Goal: Book appointment/travel/reservation

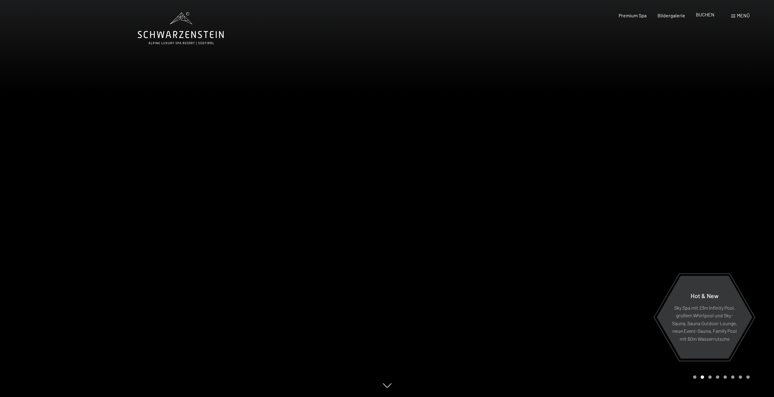
click at [708, 14] on span "BUCHEN" at bounding box center [705, 15] width 19 height 6
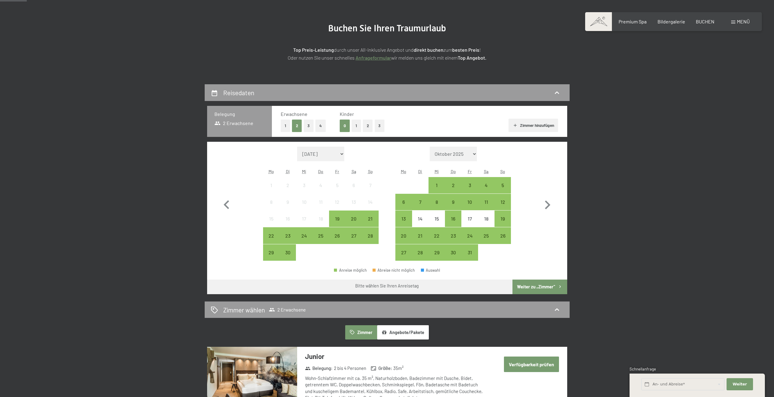
scroll to position [91, 0]
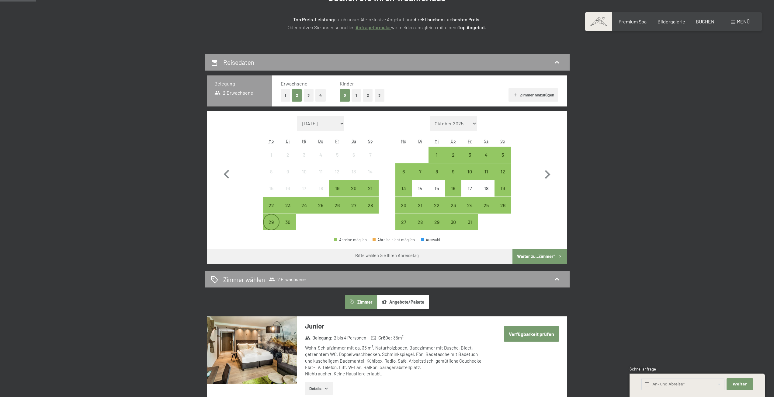
click at [271, 223] on div "29" at bounding box center [271, 227] width 15 height 15
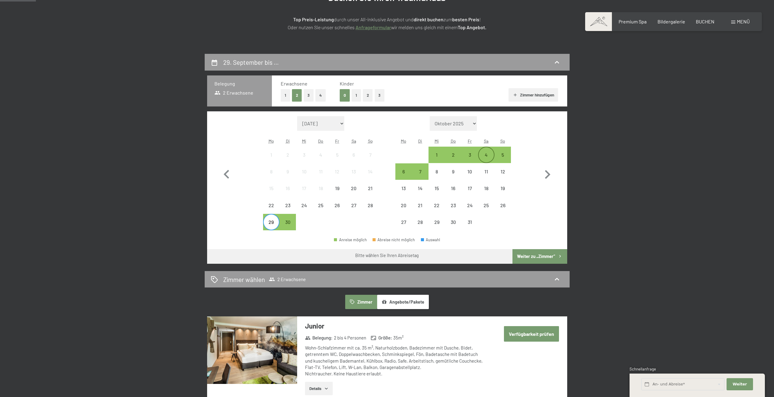
click at [490, 155] on div "4" at bounding box center [486, 159] width 15 height 15
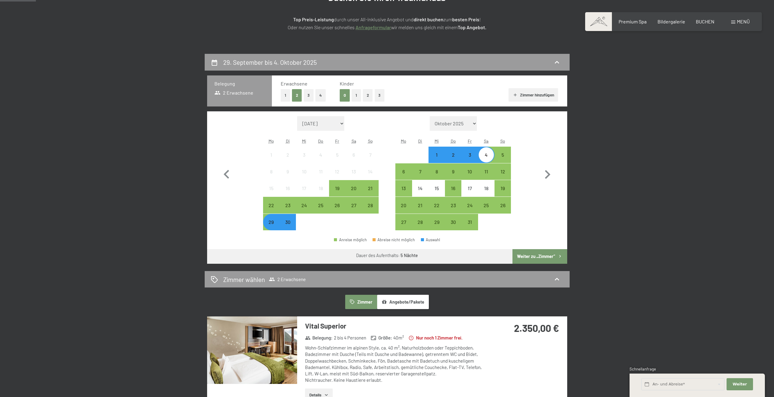
click at [537, 253] on button "Weiter zu „Zimmer“" at bounding box center [540, 256] width 54 height 15
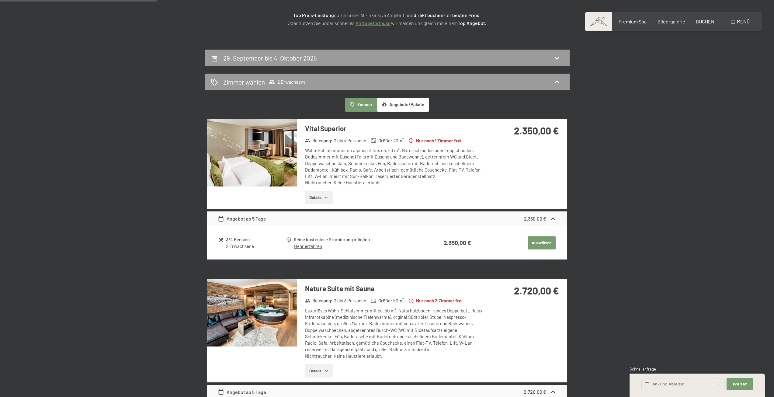
scroll to position [0, 0]
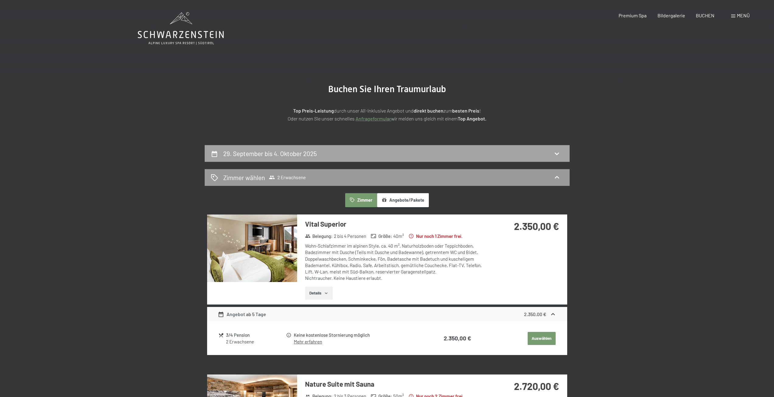
click at [299, 154] on h2 "29. September bis 4. Oktober 2025" at bounding box center [270, 154] width 94 height 8
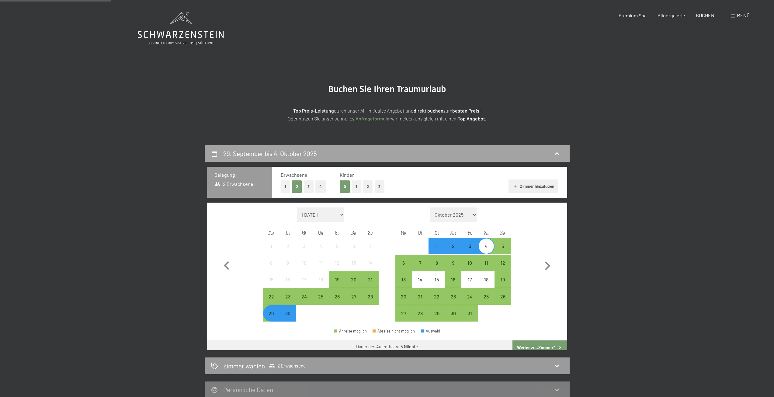
scroll to position [145, 0]
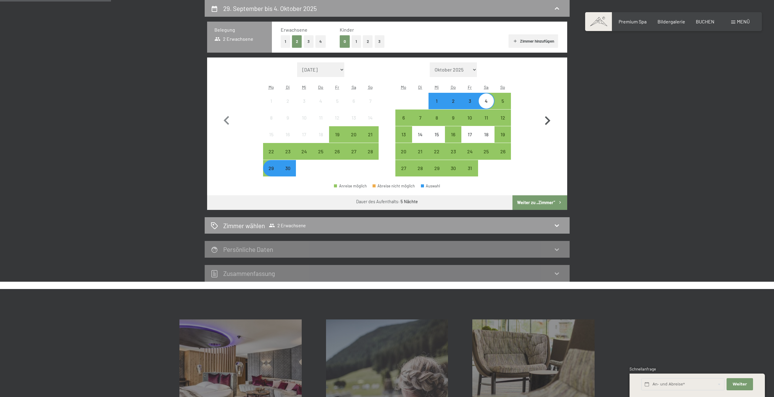
click at [550, 121] on icon "button" at bounding box center [547, 120] width 5 height 9
select select "[DATE]"
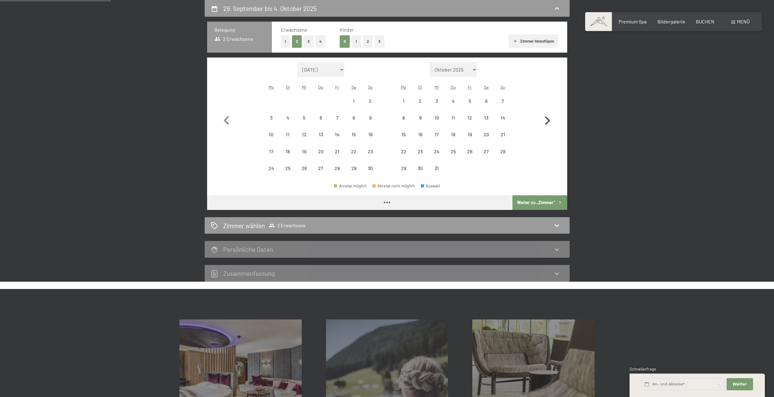
click at [550, 121] on icon "button" at bounding box center [547, 120] width 5 height 9
select select "[DATE]"
click at [550, 121] on icon "button" at bounding box center [547, 120] width 5 height 9
select select "[DATE]"
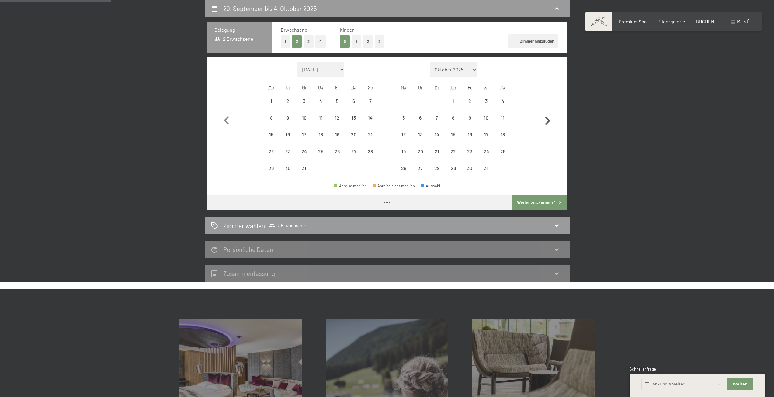
select select "[DATE]"
click at [550, 121] on icon "button" at bounding box center [547, 120] width 5 height 9
select select "[DATE]"
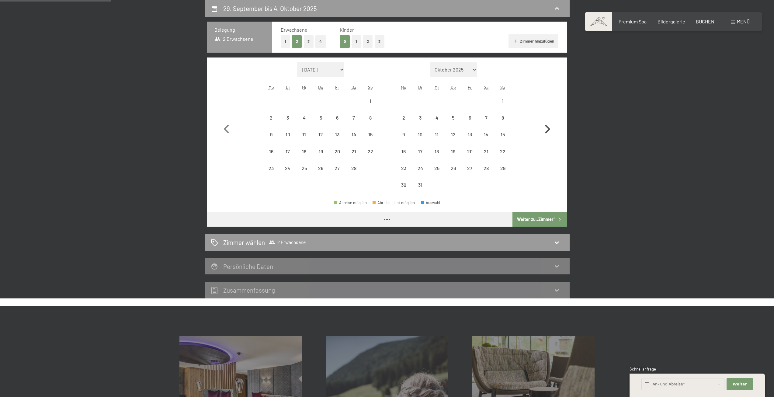
click at [549, 121] on icon "button" at bounding box center [548, 129] width 18 height 18
select select "[DATE]"
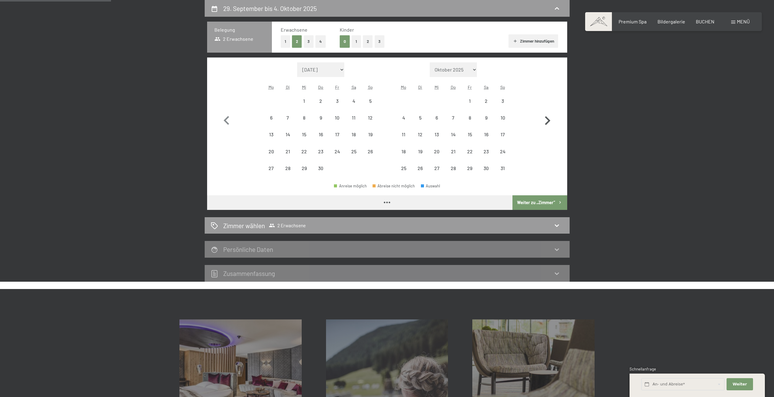
click at [549, 121] on icon "button" at bounding box center [547, 120] width 5 height 9
select select "[DATE]"
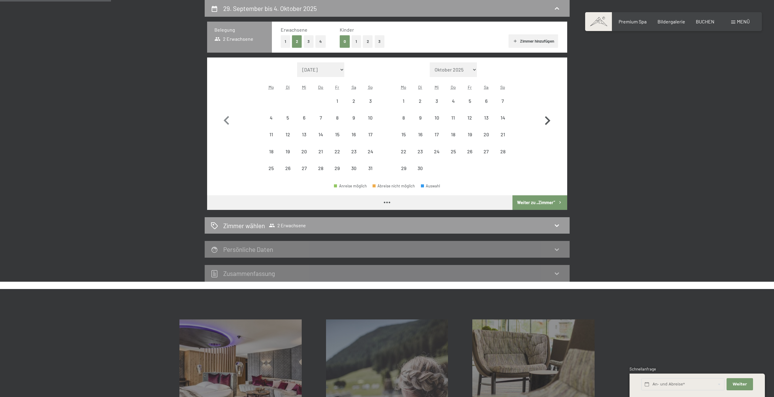
click at [549, 121] on icon "button" at bounding box center [547, 120] width 5 height 9
select select "[DATE]"
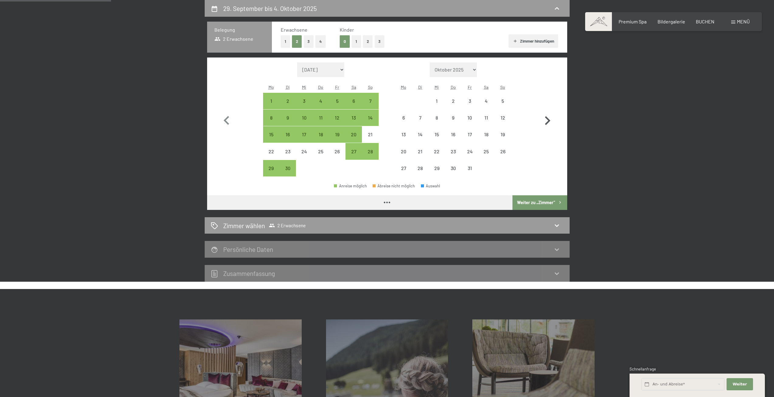
click at [549, 121] on icon "button" at bounding box center [547, 120] width 5 height 9
select select "[DATE]"
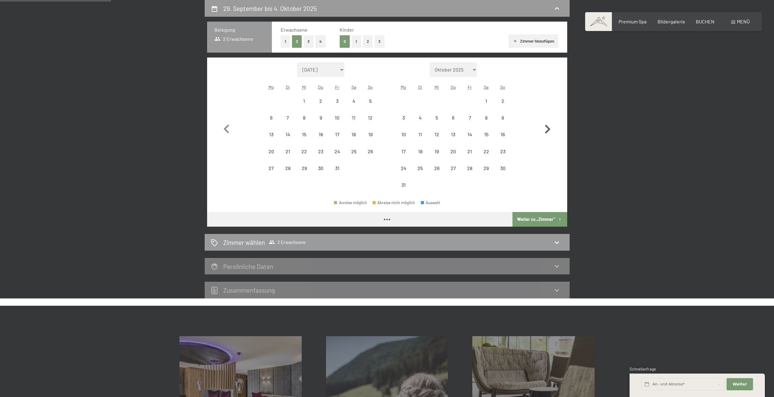
select select "[DATE]"
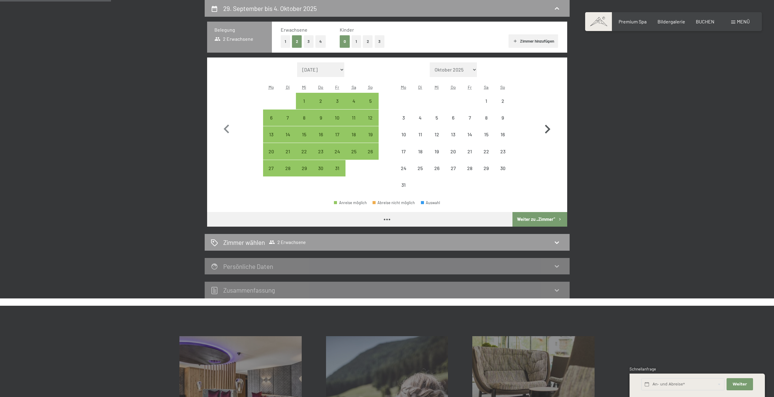
select select "[DATE]"
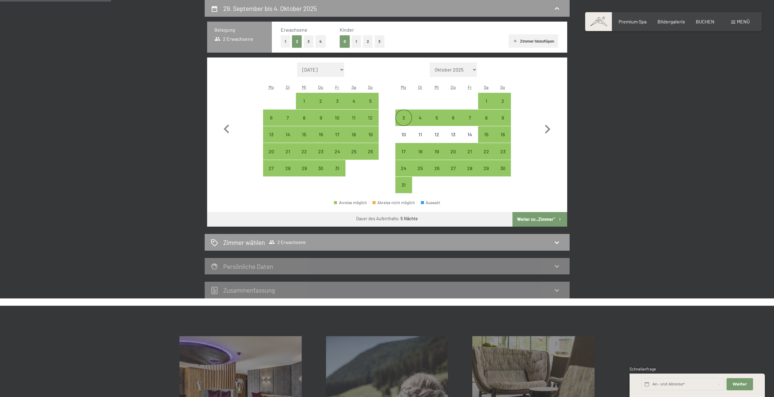
click at [401, 119] on div "3" at bounding box center [403, 122] width 15 height 15
select select "[DATE]"
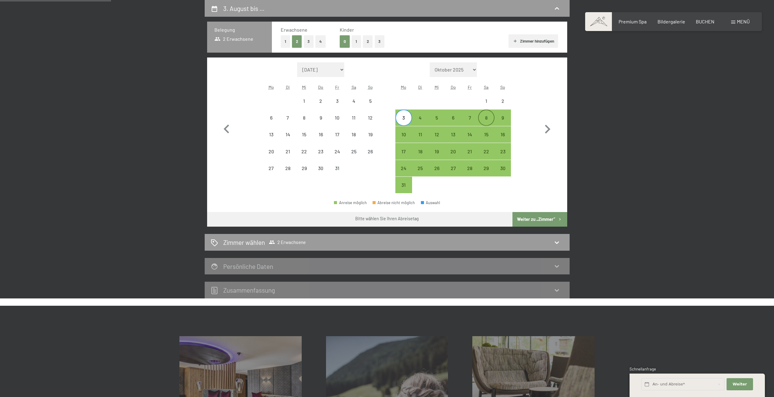
click at [487, 117] on div "8" at bounding box center [486, 122] width 15 height 15
select select "[DATE]"
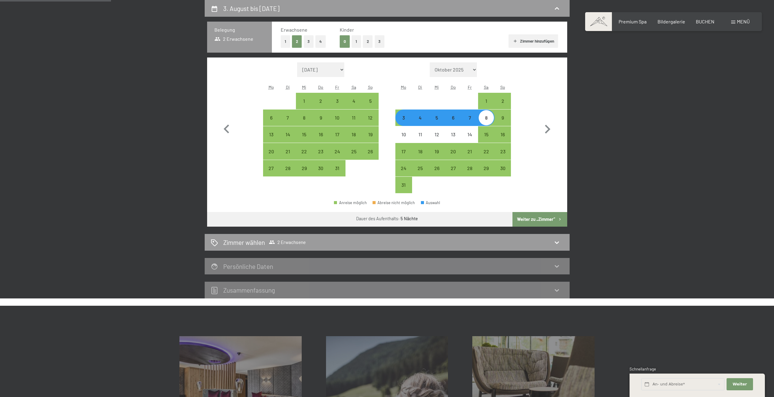
click at [523, 218] on button "Weiter zu „Zimmer“" at bounding box center [540, 219] width 54 height 15
select select "[DATE]"
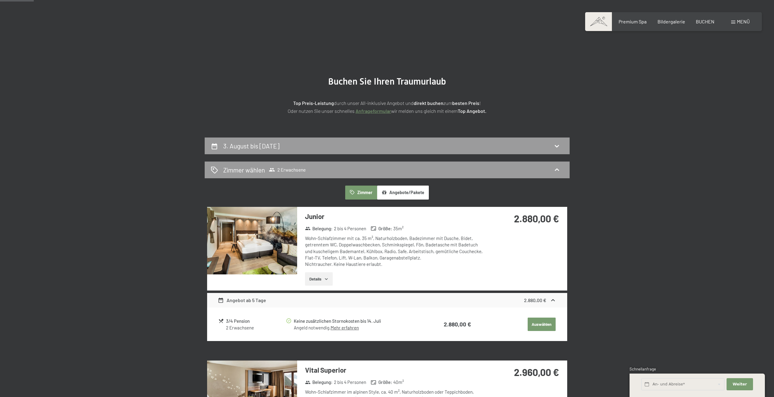
scroll to position [0, 0]
